Goal: Find specific page/section: Find specific page/section

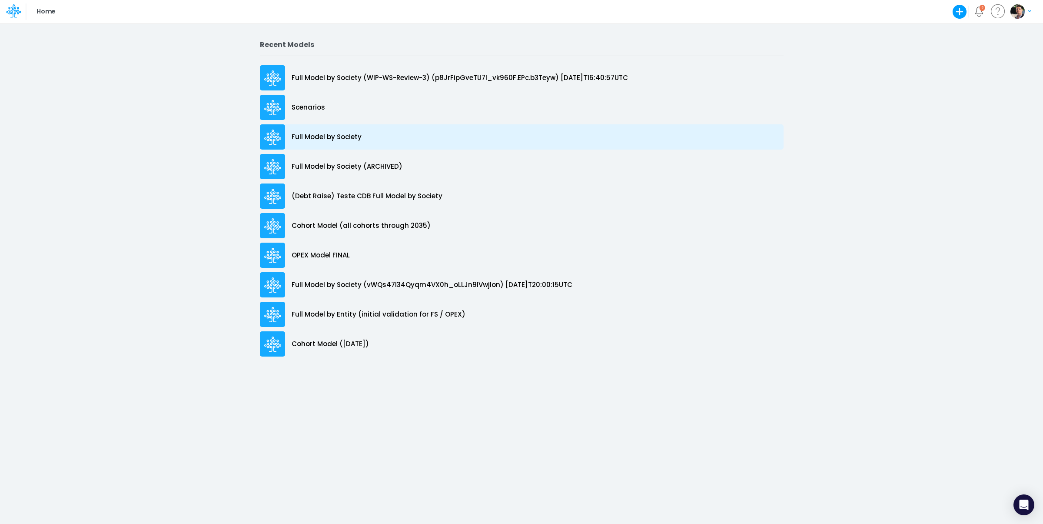
click at [345, 141] on p "Full Model by Society" at bounding box center [327, 137] width 70 height 10
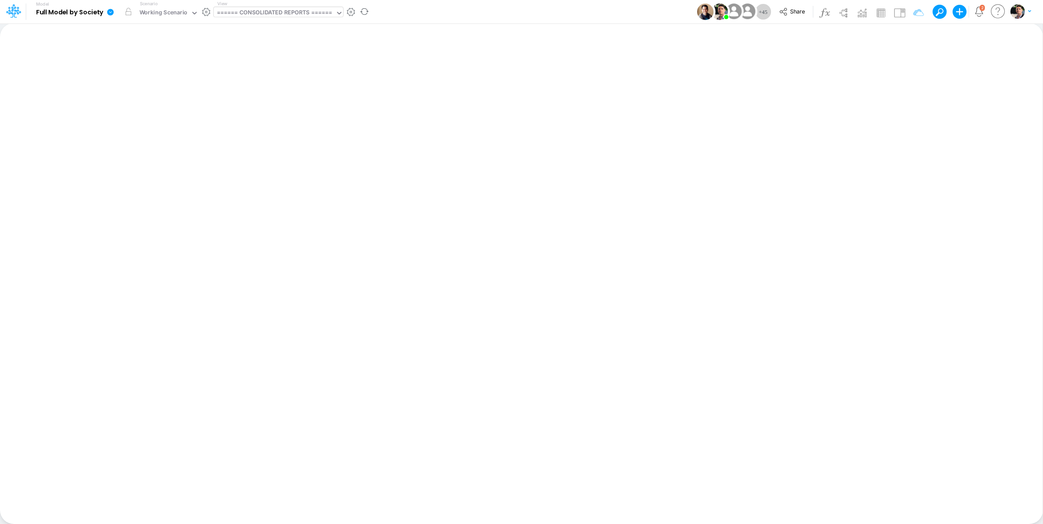
click at [252, 17] on div "====== CONSOLIDATED REPORTS ======" at bounding box center [274, 13] width 115 height 10
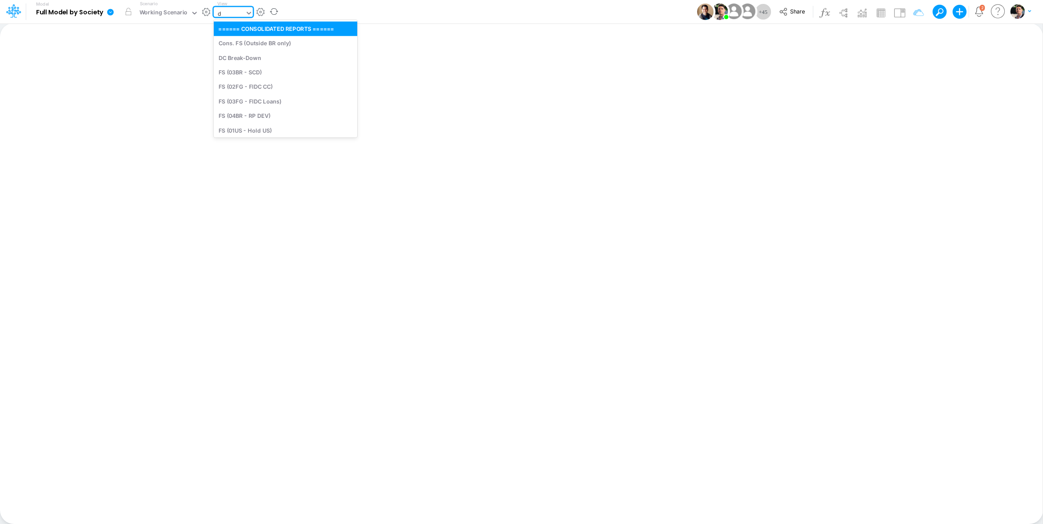
type input "dc"
click at [282, 119] on div "DC by Vertical" at bounding box center [272, 116] width 117 height 14
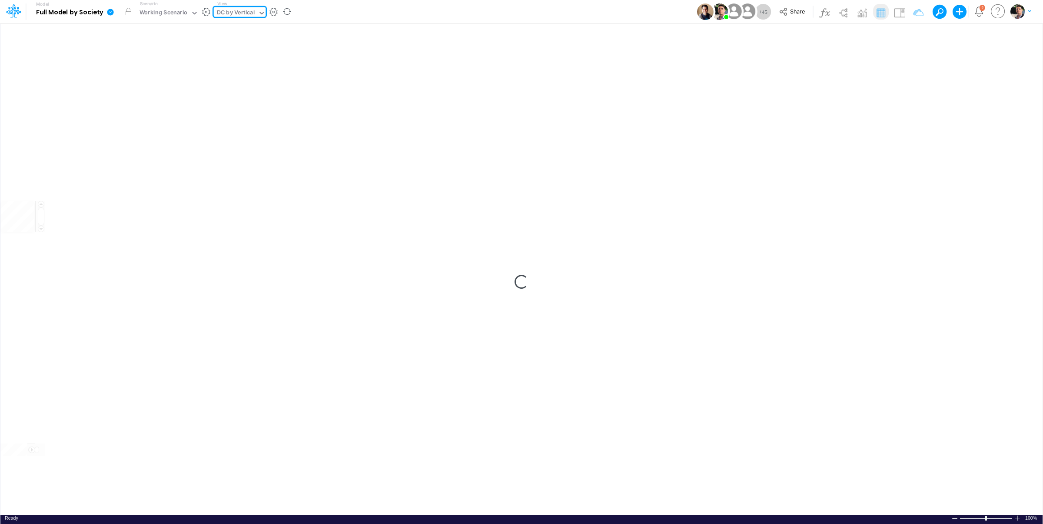
type input "DC by Vertical"
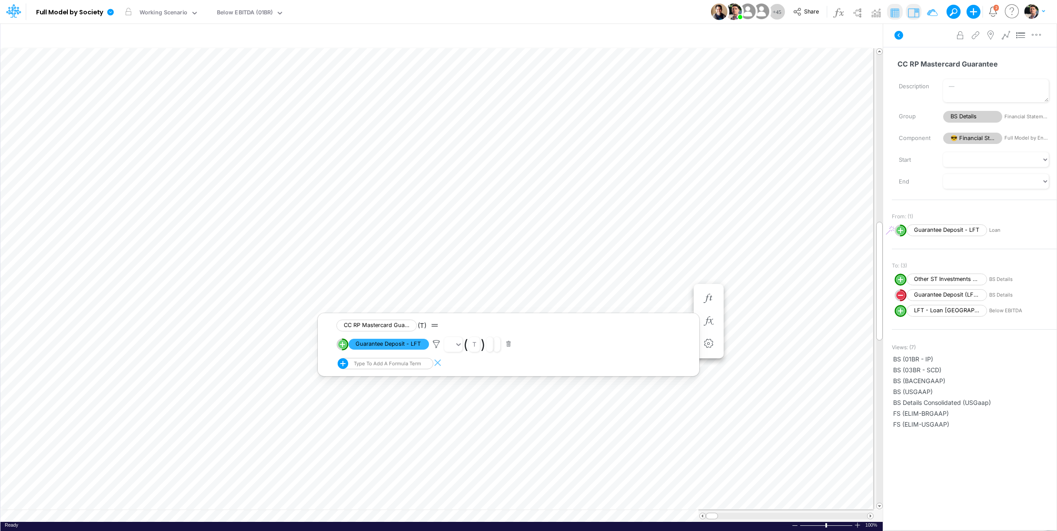
scroll to position [3, 13]
